Goal: Find specific page/section: Find specific page/section

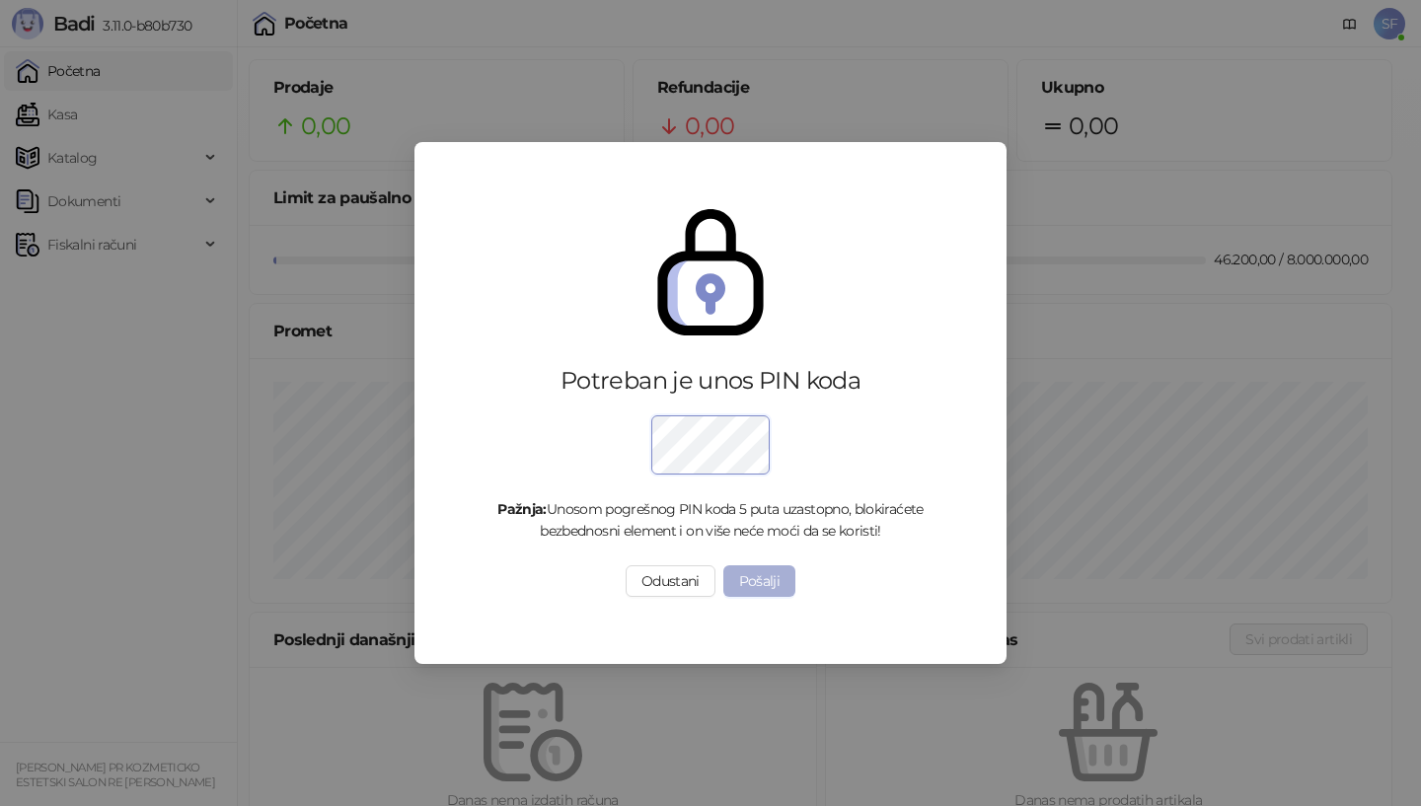
click at [756, 584] on button "Pošalji" at bounding box center [759, 581] width 73 height 32
click at [765, 578] on div "Potreban je unos PIN koda Pažnja: Unosom pogrešnog PIN koda 5 puta uzastopno, b…" at bounding box center [710, 403] width 1421 height 806
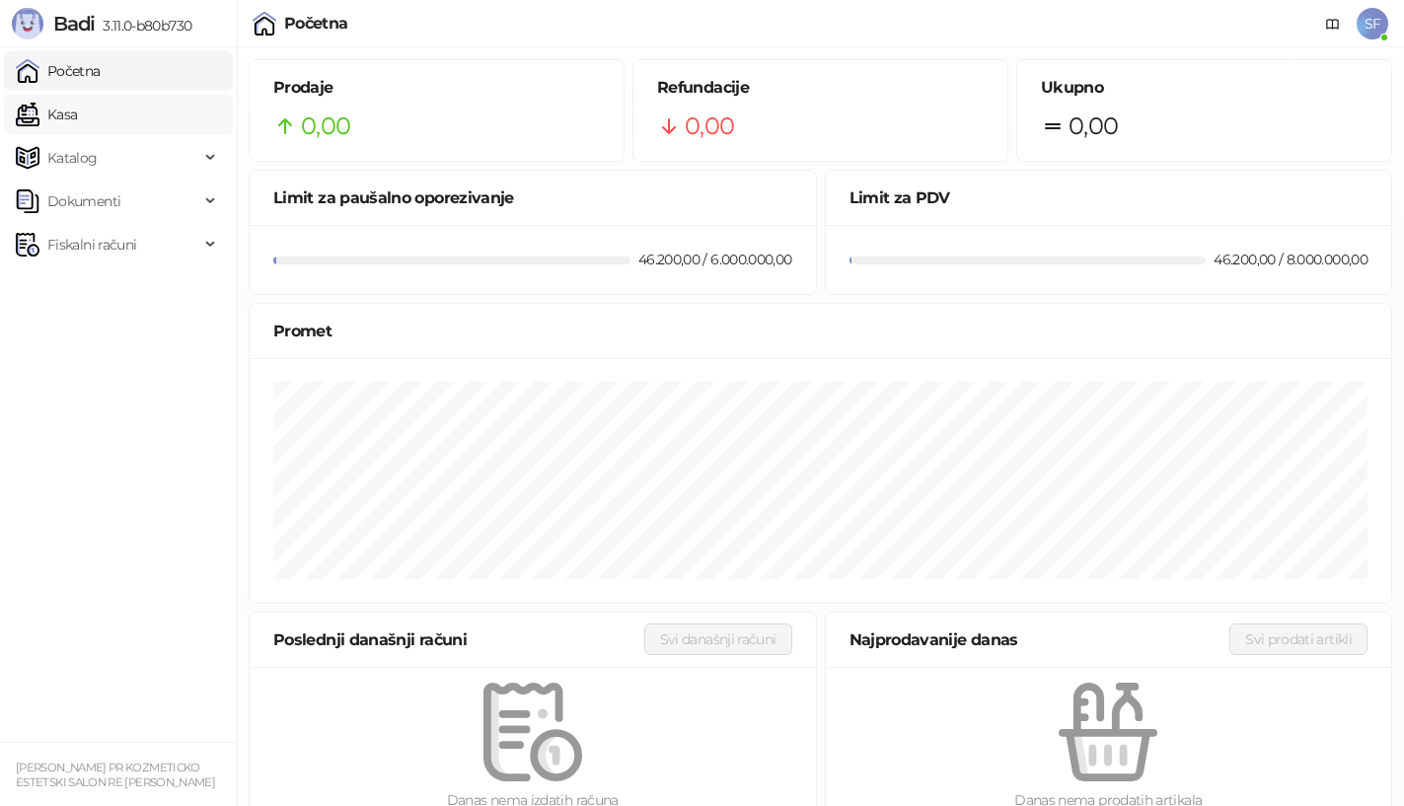
click at [77, 118] on link "Kasa" at bounding box center [46, 114] width 61 height 39
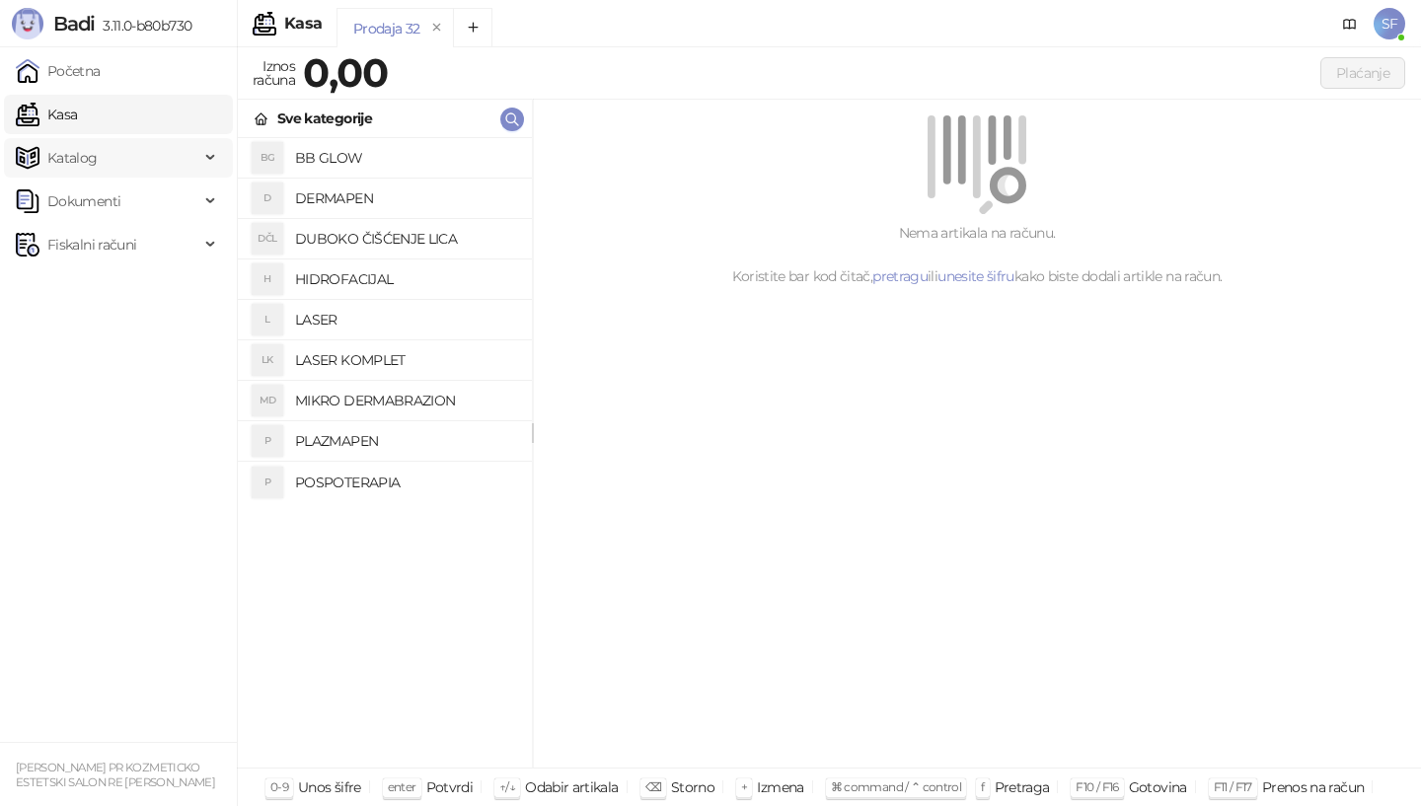
click at [104, 155] on span "Katalog" at bounding box center [107, 157] width 183 height 39
click at [173, 379] on span "Fiskalni računi" at bounding box center [107, 378] width 183 height 39
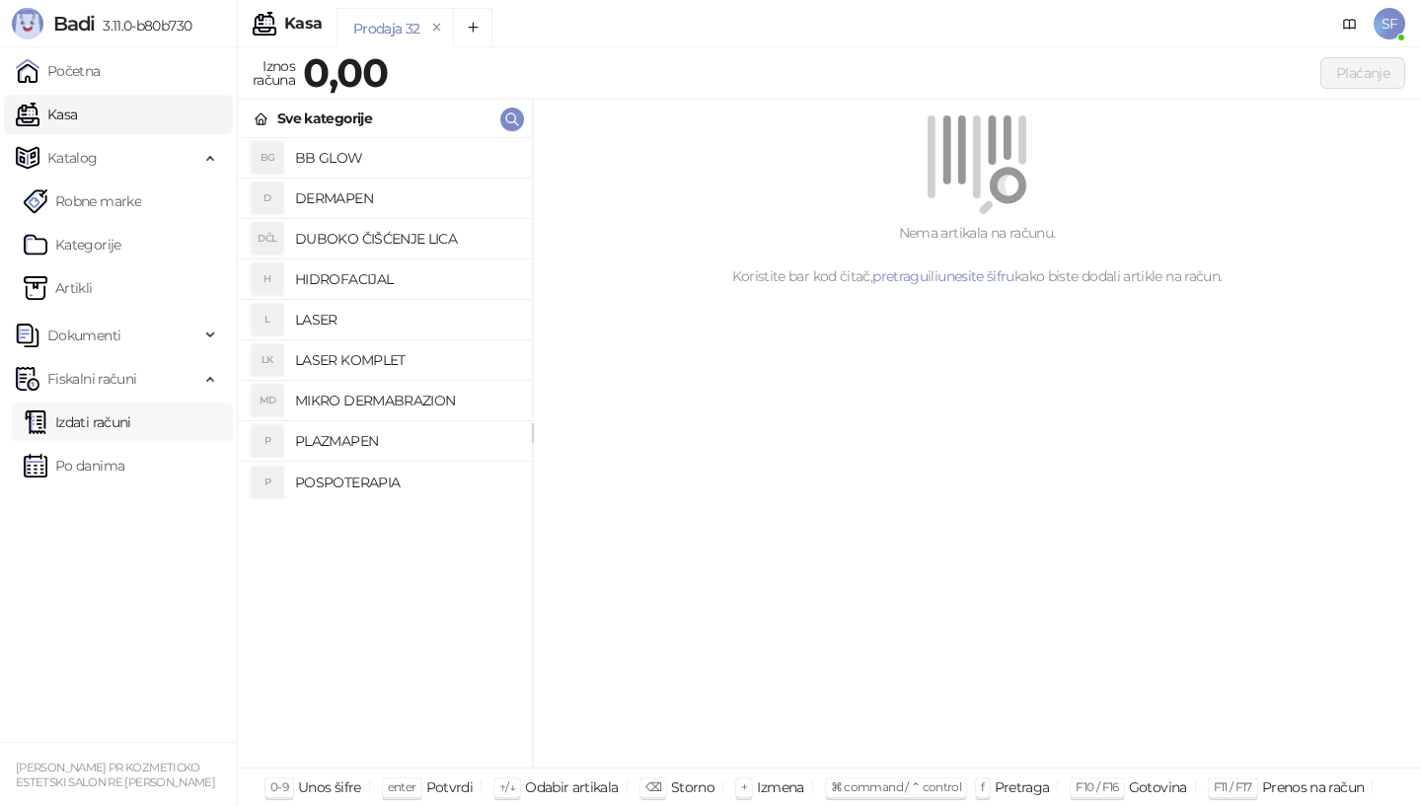
click at [121, 424] on link "Izdati računi" at bounding box center [78, 421] width 108 height 39
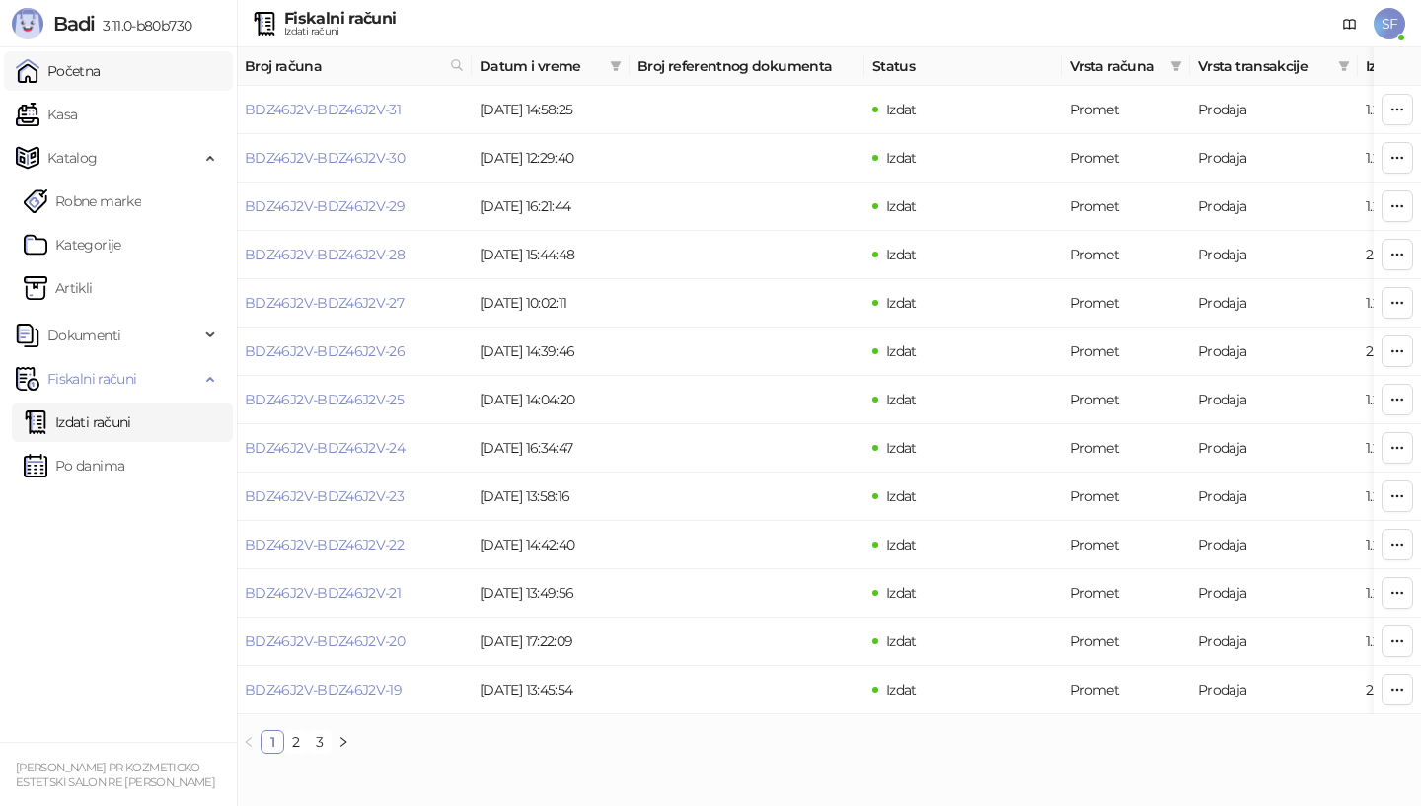
click at [99, 75] on link "Početna" at bounding box center [58, 70] width 85 height 39
